Goal: Find specific page/section: Find specific page/section

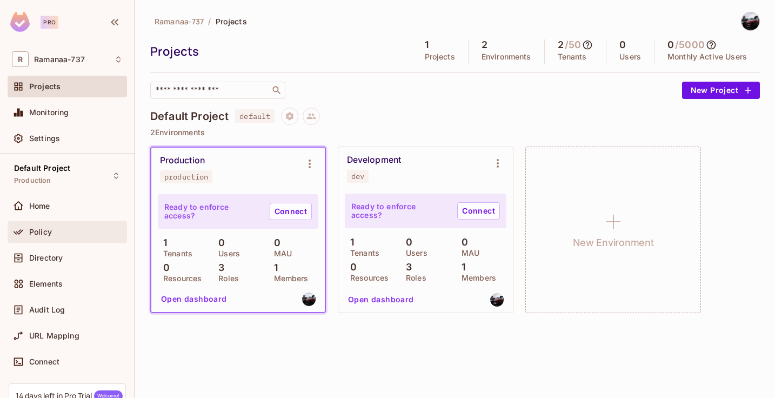
click at [29, 236] on span "Policy" at bounding box center [40, 231] width 23 height 9
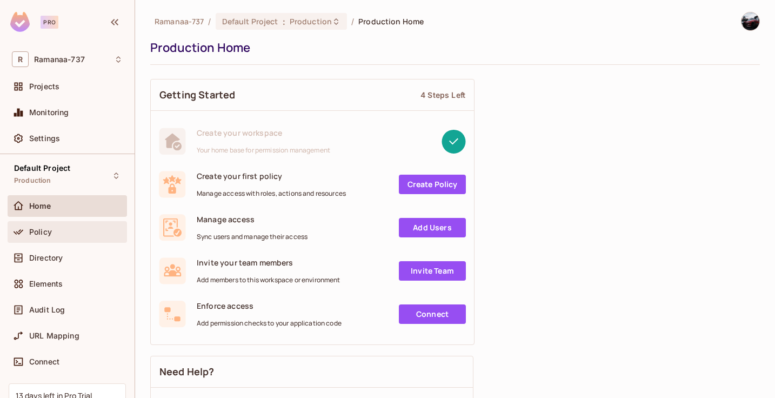
click at [45, 230] on span "Policy" at bounding box center [40, 231] width 23 height 9
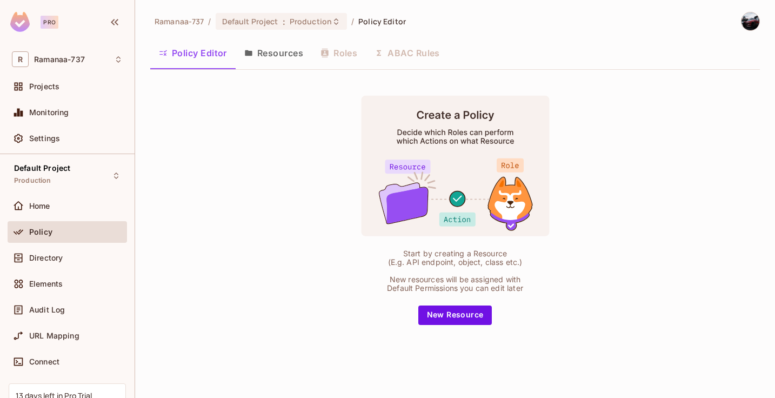
click at [288, 52] on button "Resources" at bounding box center [274, 52] width 76 height 27
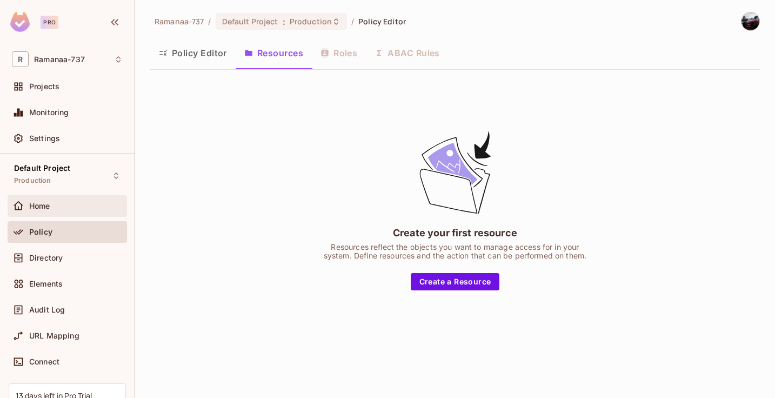
click at [14, 201] on icon at bounding box center [18, 205] width 11 height 11
